Goal: Task Accomplishment & Management: Use online tool/utility

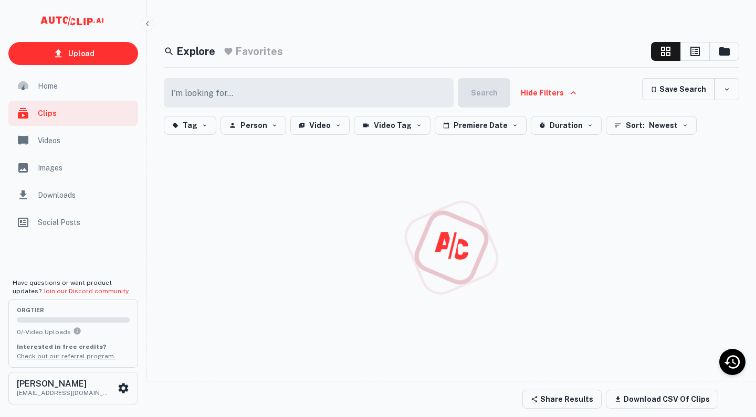
scroll to position [8, 0]
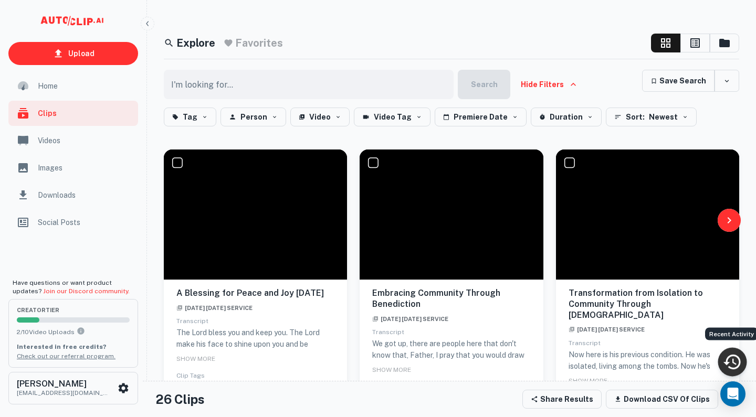
click at [733, 358] on icon "Recent Activity" at bounding box center [731, 361] width 19 height 19
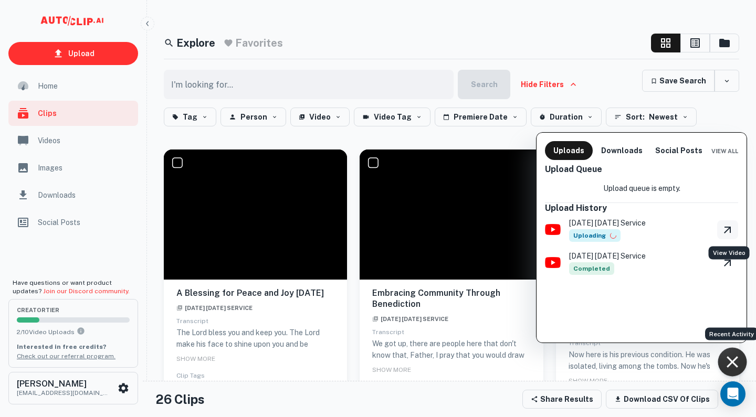
click at [720, 229] on link "View Video" at bounding box center [727, 229] width 21 height 19
click at [511, 0] on div at bounding box center [378, 208] width 756 height 417
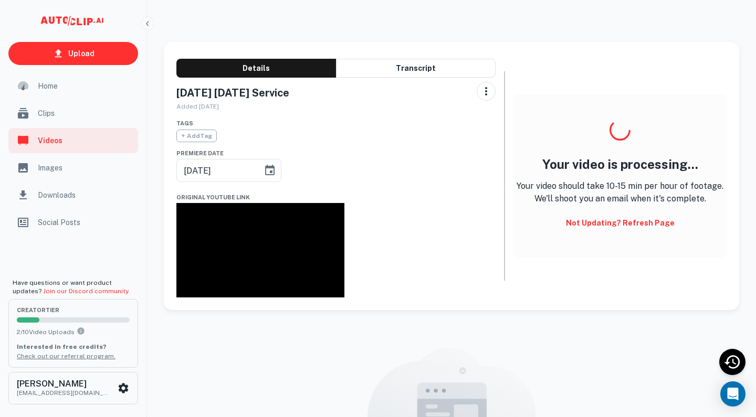
click at [641, 224] on button "Not updating? Refresh Page" at bounding box center [620, 223] width 117 height 19
